Goal: Task Accomplishment & Management: Use online tool/utility

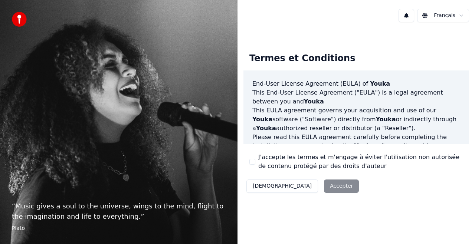
click at [311, 188] on div "Décliner Accepter" at bounding box center [303, 186] width 118 height 19
click at [253, 161] on button "J'accepte les termes et m'engage à éviter l'utilisation non autorisée de conten…" at bounding box center [253, 162] width 6 height 6
click at [324, 190] on button "Accepter" at bounding box center [341, 186] width 35 height 13
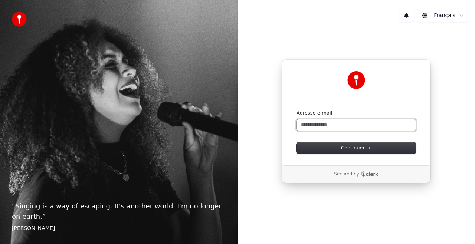
click at [338, 126] on input "Adresse e-mail" at bounding box center [357, 125] width 120 height 11
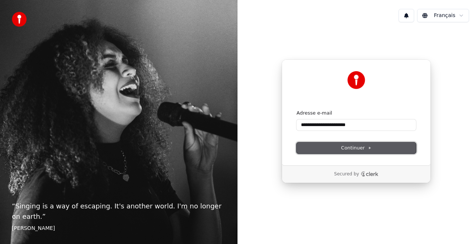
click at [356, 147] on span "Continuer" at bounding box center [356, 148] width 30 height 7
type input "**********"
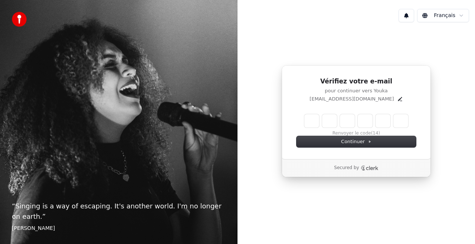
click at [313, 121] on input "Enter verification code" at bounding box center [357, 120] width 104 height 13
type input "******"
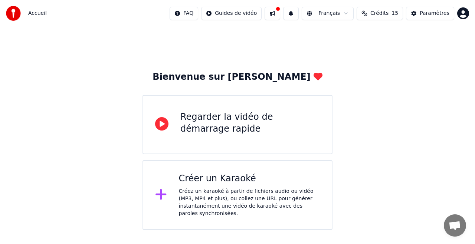
click at [237, 181] on div "Créer un Karaoké" at bounding box center [249, 179] width 141 height 12
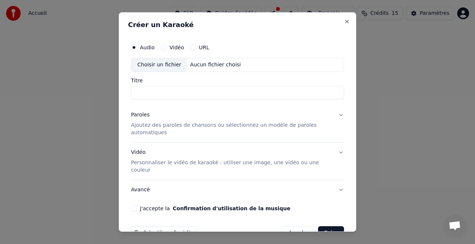
click at [168, 48] on div "Vidéo" at bounding box center [172, 48] width 23 height 6
click at [165, 47] on button "Vidéo" at bounding box center [164, 48] width 6 height 6
click at [157, 94] on input "Titre" at bounding box center [237, 92] width 213 height 13
click at [170, 46] on label "Vidéo" at bounding box center [177, 47] width 14 height 5
click at [167, 46] on button "Vidéo" at bounding box center [164, 48] width 6 height 6
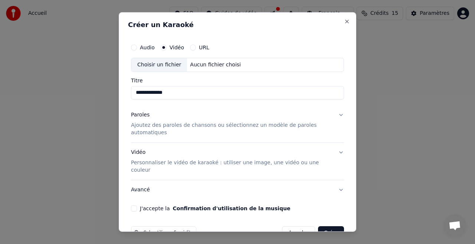
click at [164, 64] on div "Choisir un fichier" at bounding box center [159, 64] width 56 height 13
type input "**********"
click at [146, 47] on label "Audio" at bounding box center [147, 47] width 15 height 5
click at [137, 47] on button "Audio" at bounding box center [134, 48] width 6 height 6
click at [199, 47] on label "URL" at bounding box center [204, 47] width 10 height 5
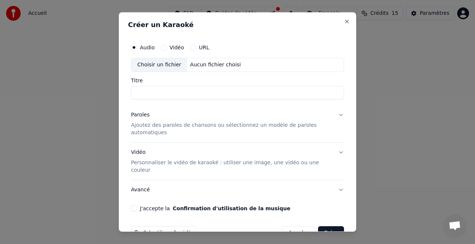
click at [196, 47] on button "URL" at bounding box center [193, 48] width 6 height 6
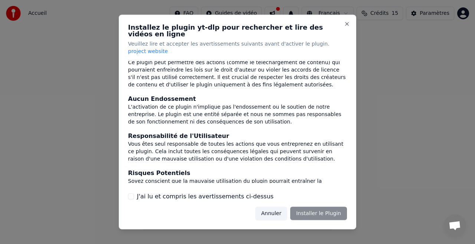
scroll to position [87, 0]
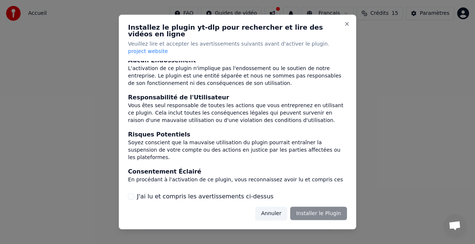
click at [133, 193] on button "J'ai lu et compris les avertissements ci-dessus" at bounding box center [131, 196] width 6 height 6
click at [333, 207] on button "Installer le Plugin" at bounding box center [318, 213] width 57 height 13
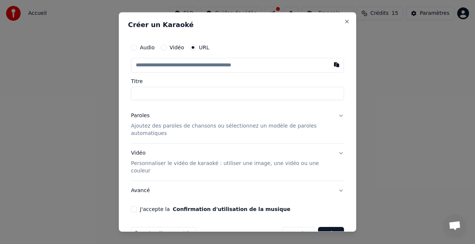
click at [153, 66] on input "text" at bounding box center [237, 65] width 213 height 15
click at [149, 69] on input "text" at bounding box center [237, 65] width 213 height 15
click at [190, 66] on input "text" at bounding box center [237, 65] width 213 height 15
click at [330, 62] on button "button" at bounding box center [336, 64] width 15 height 13
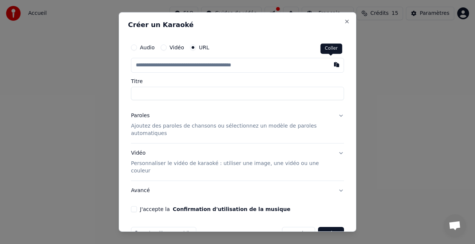
type input "**********"
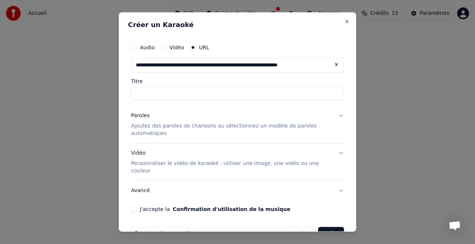
type input "**********"
click at [333, 115] on button "Paroles Ajoutez des paroles de chansons ou sélectionnez un modèle de paroles au…" at bounding box center [237, 124] width 213 height 37
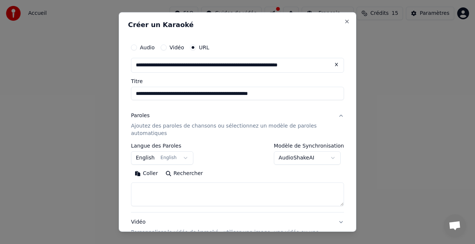
click at [147, 174] on button "Coller" at bounding box center [146, 174] width 31 height 12
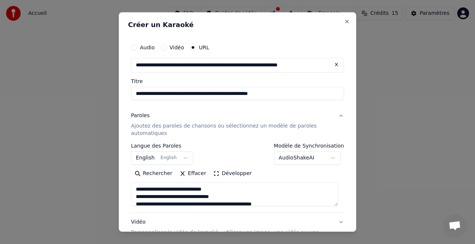
type textarea "**********"
click at [181, 157] on button "English English" at bounding box center [162, 158] width 62 height 13
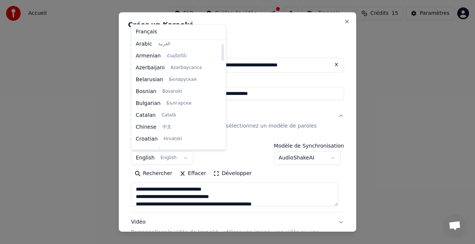
scroll to position [15, 0]
drag, startPoint x: 213, startPoint y: 61, endPoint x: 210, endPoint y: 53, distance: 7.7
click at [221, 53] on div at bounding box center [222, 52] width 3 height 17
select select "**"
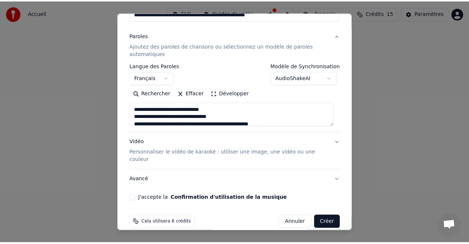
scroll to position [82, 0]
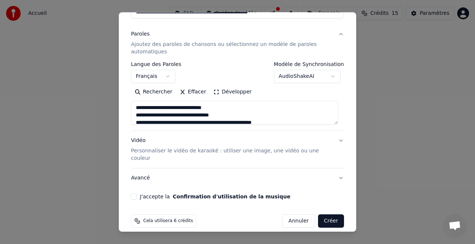
click at [135, 194] on button "J'accepte la Confirmation d'utilisation de la musique" at bounding box center [134, 197] width 6 height 6
click at [325, 215] on button "Créer" at bounding box center [331, 221] width 26 height 13
type textarea "**********"
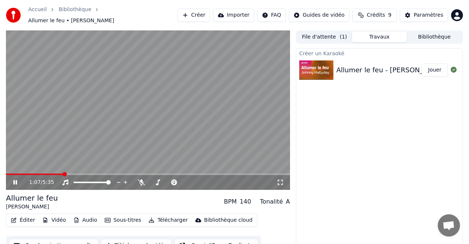
click at [15, 180] on icon at bounding box center [15, 182] width 4 height 4
